Goal: Register for event/course

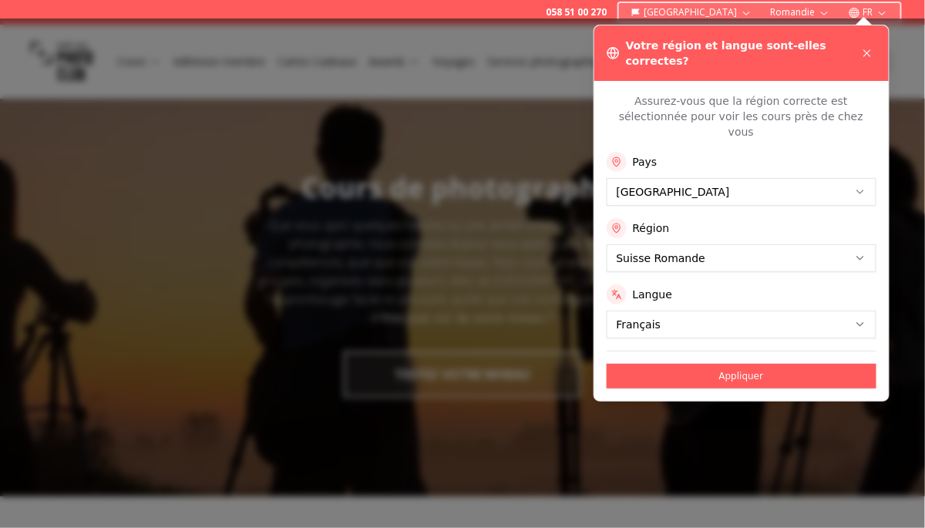
click at [499, 156] on div at bounding box center [462, 272] width 925 height 509
click at [865, 50] on icon at bounding box center [867, 53] width 6 height 6
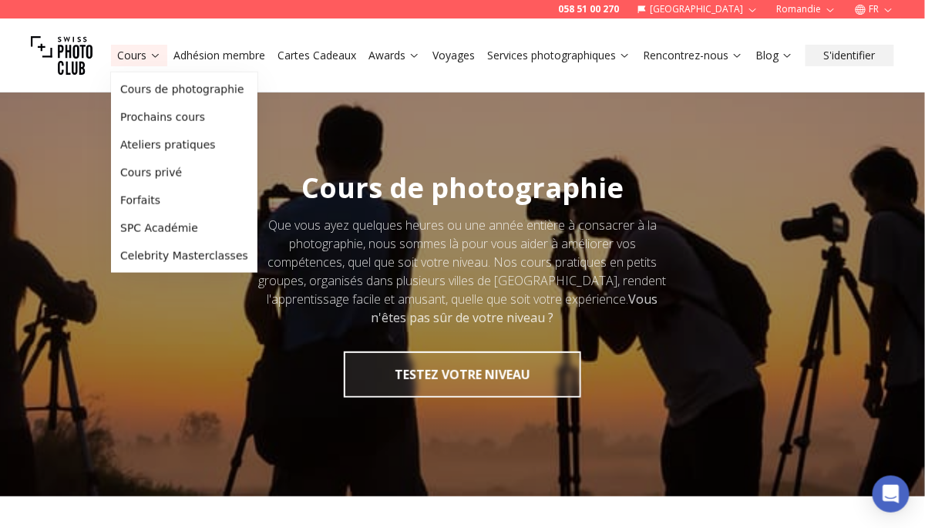
click at [222, 61] on link "Adhésion membre" at bounding box center [219, 55] width 92 height 15
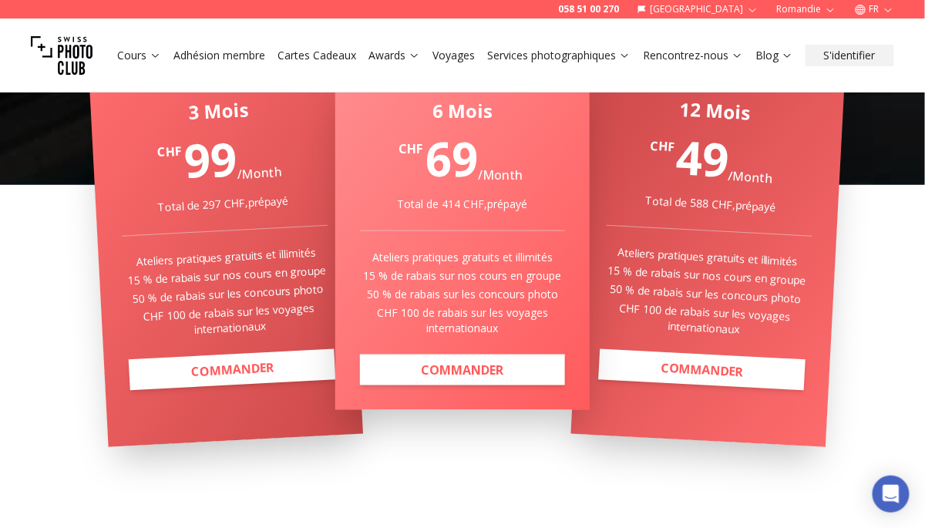
scroll to position [385, 0]
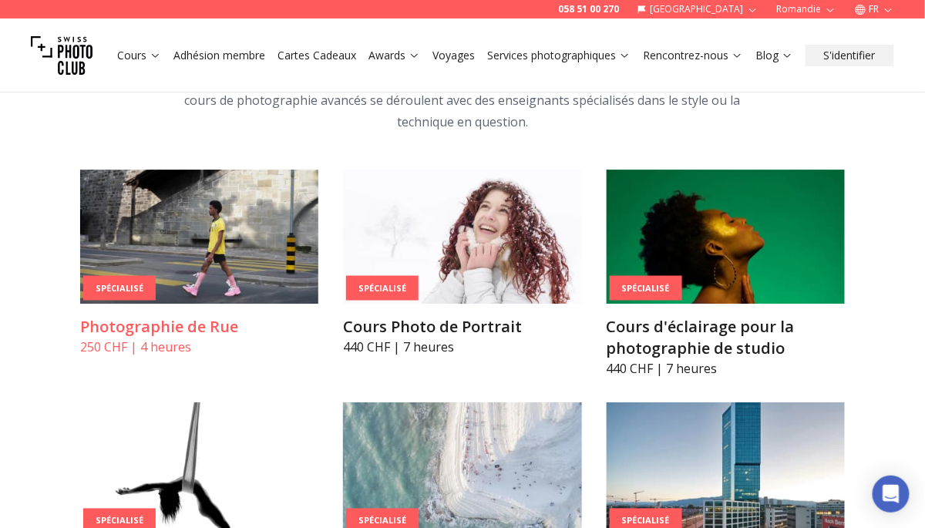
scroll to position [2851, 0]
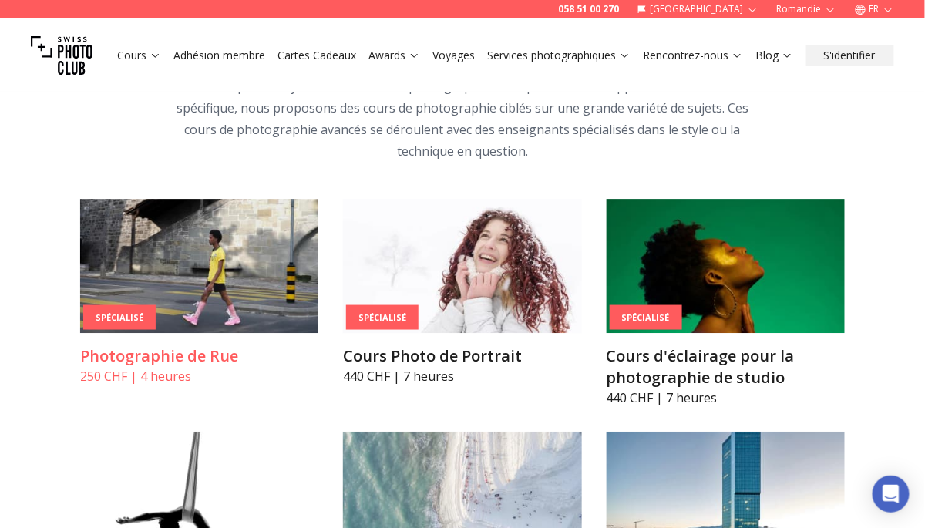
click at [193, 204] on img at bounding box center [199, 266] width 238 height 134
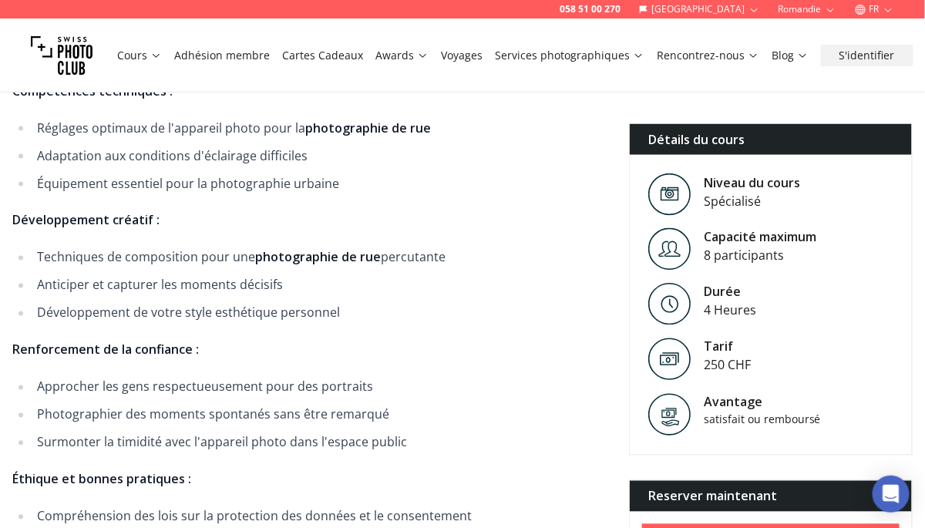
scroll to position [616, 0]
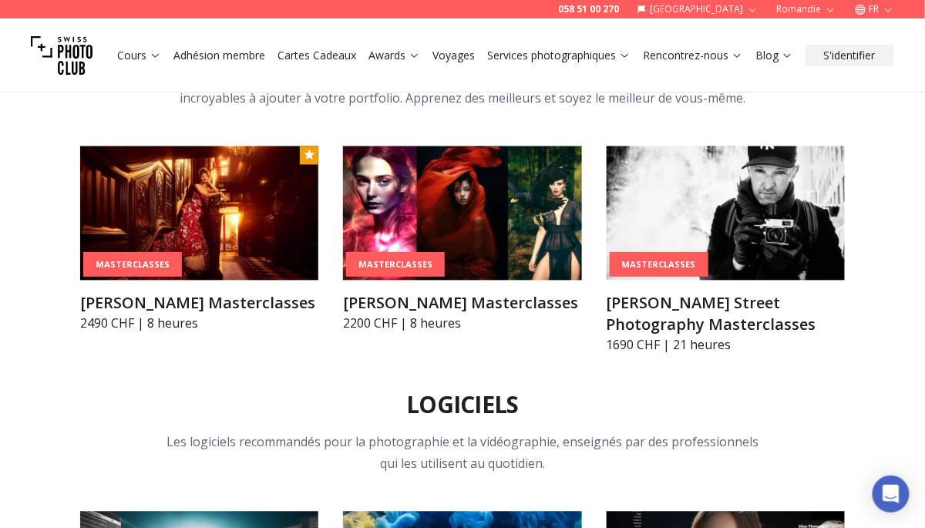
scroll to position [4009, 0]
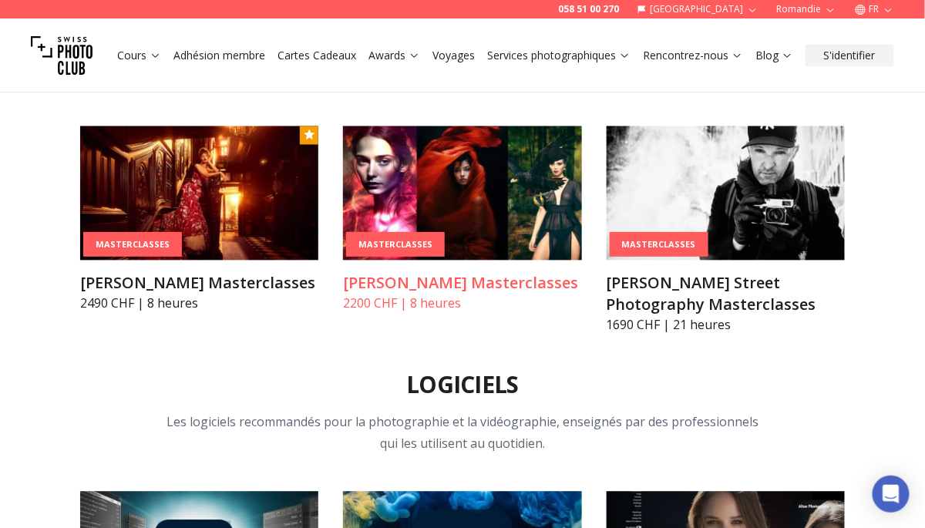
click at [386, 273] on h3 "[PERSON_NAME] Masterclasses" at bounding box center [462, 284] width 238 height 22
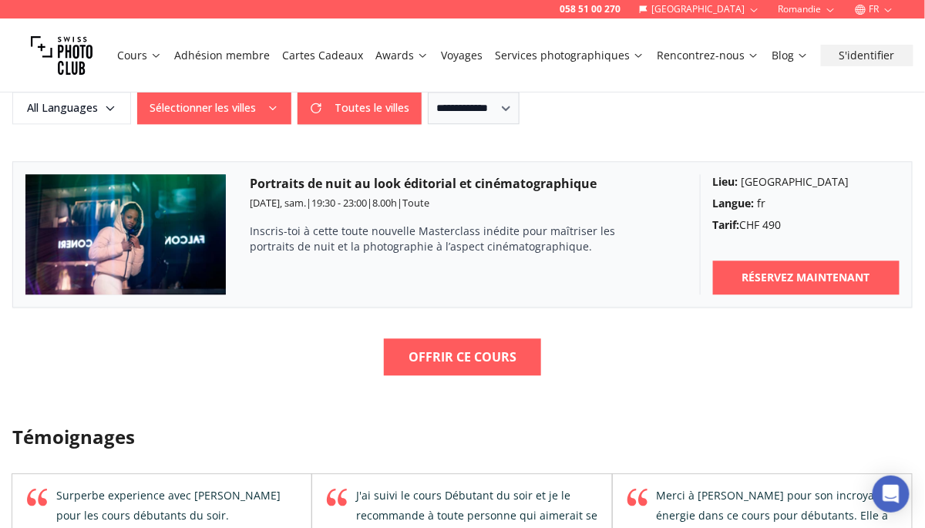
scroll to position [925, 0]
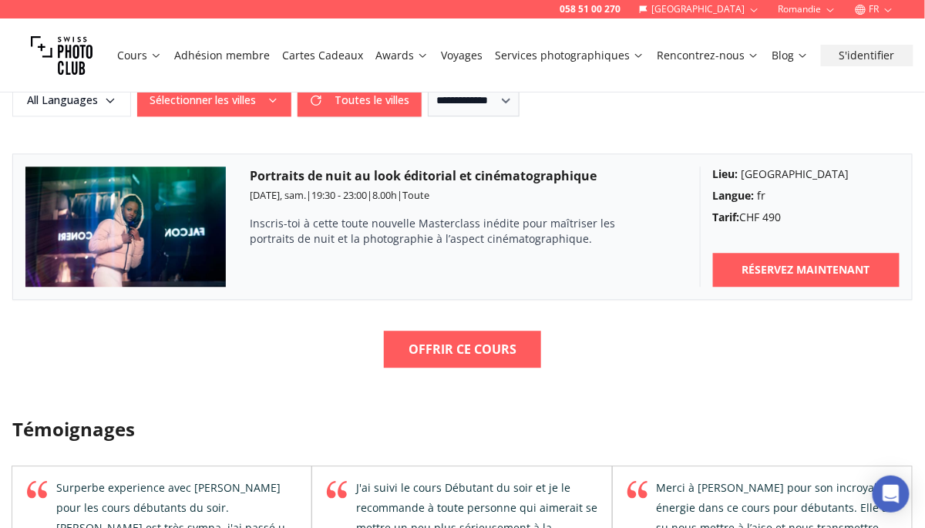
click at [274, 174] on h3 "Portraits de nuit au look éditorial et cinématographique" at bounding box center [462, 175] width 425 height 18
click at [176, 196] on img at bounding box center [125, 226] width 200 height 120
